Goal: Task Accomplishment & Management: Use online tool/utility

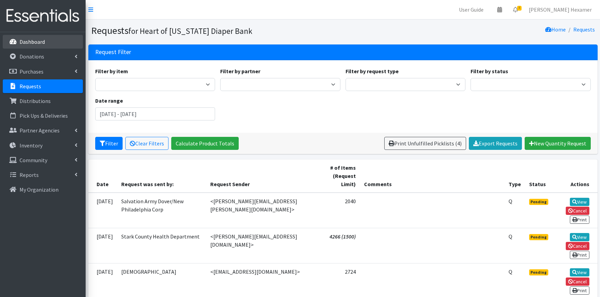
scroll to position [38, 0]
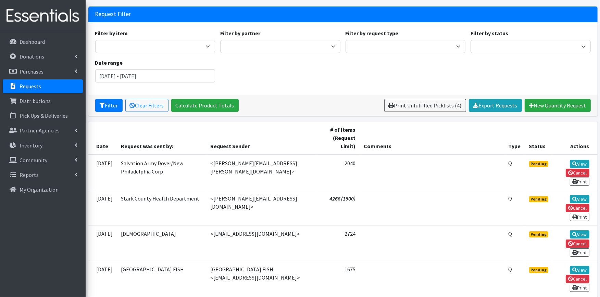
click at [38, 88] on p "Requests" at bounding box center [31, 86] width 22 height 7
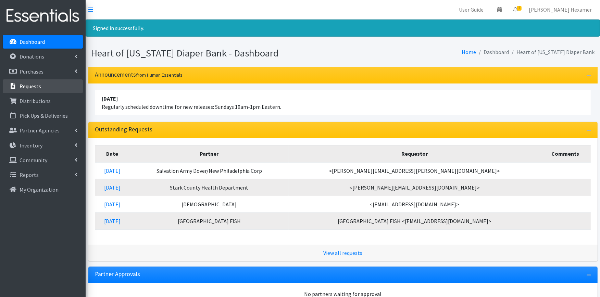
click at [19, 88] on link "Requests" at bounding box center [43, 86] width 80 height 14
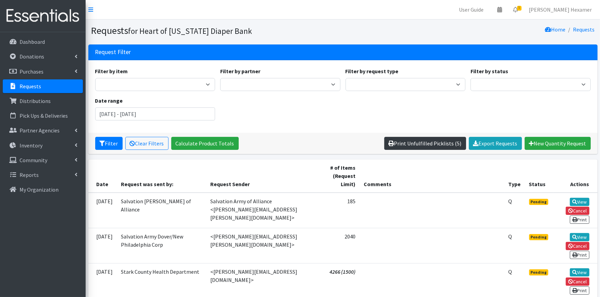
click at [409, 142] on link "Print Unfulfilled Picklists (5)" at bounding box center [425, 143] width 82 height 13
